Goal: Transaction & Acquisition: Subscribe to service/newsletter

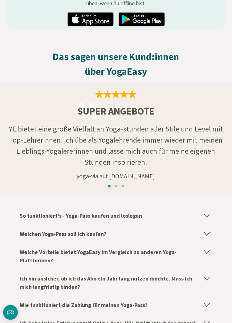
scroll to position [729, 0]
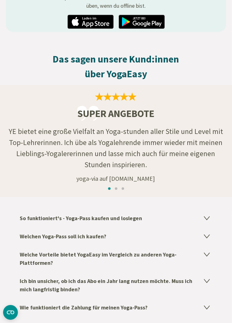
click at [206, 237] on icon at bounding box center [206, 236] width 5 height 3
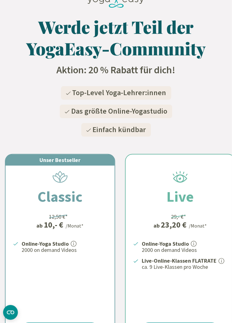
scroll to position [0, 0]
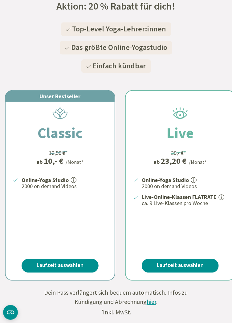
scroll to position [91, 0]
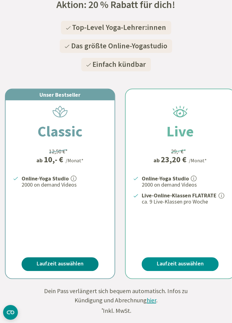
click at [60, 265] on link "Laufzeit auswählen" at bounding box center [60, 265] width 77 height 14
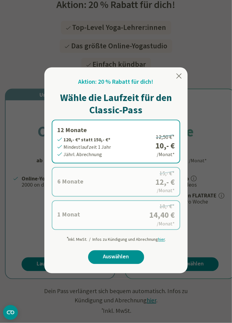
click at [162, 241] on span "hier" at bounding box center [161, 240] width 7 height 6
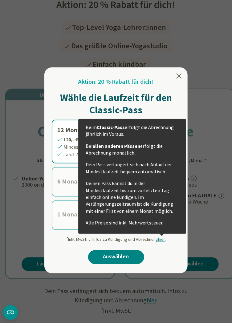
click at [98, 259] on link "Auswählen" at bounding box center [116, 258] width 56 height 14
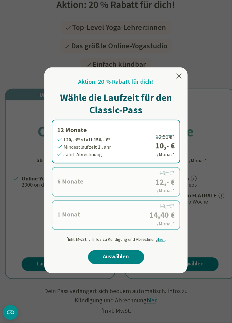
scroll to position [117, 0]
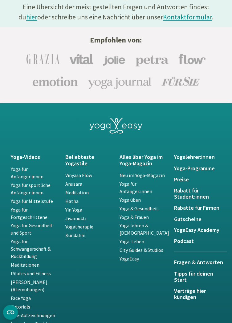
scroll to position [1183, 0]
click at [21, 190] on link "Yoga für sportliche Anfänger:innen" at bounding box center [31, 189] width 40 height 14
